Goal: Task Accomplishment & Management: Use online tool/utility

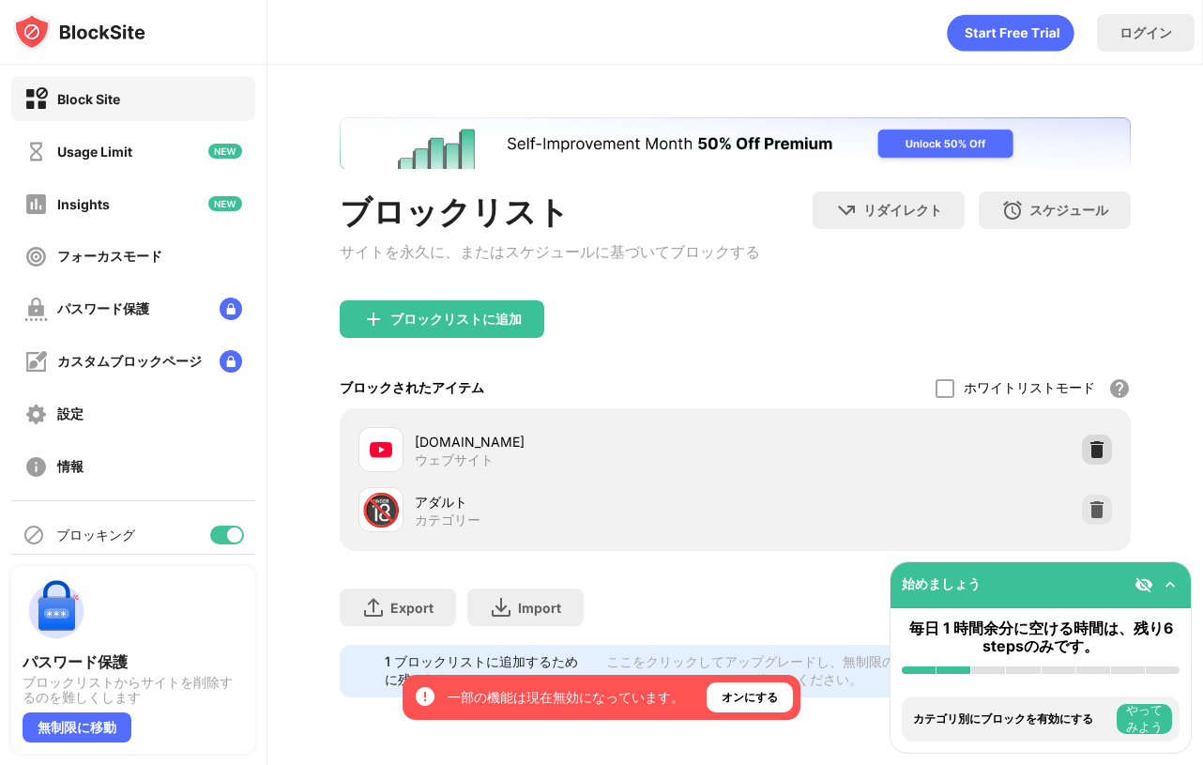
click at [1095, 459] on img at bounding box center [1097, 449] width 19 height 19
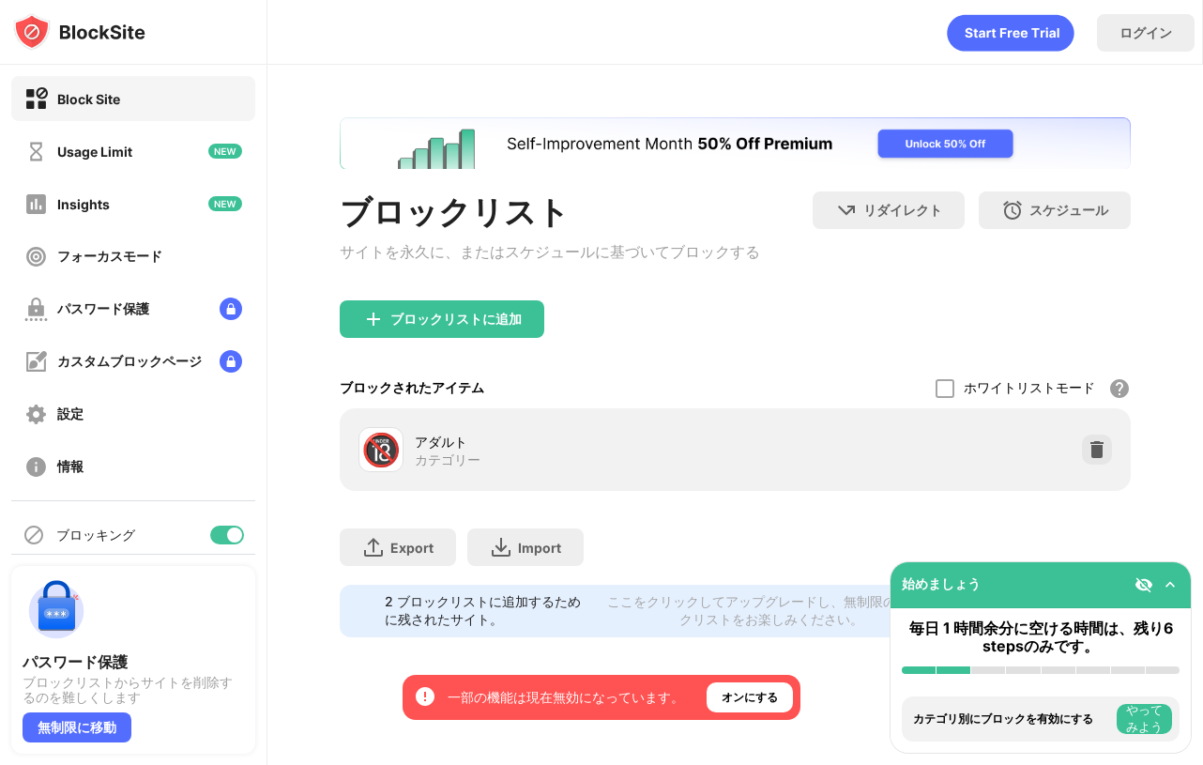
click at [687, 85] on div "ブロックリスト サイトを永久に、またはスケジュールに基づいてブロックする リダイレクト クリックしてリダイレクトのウェブサイトを設定する スケジュール ブロッ…" at bounding box center [735, 377] width 936 height 625
